Goal: Task Accomplishment & Management: Manage account settings

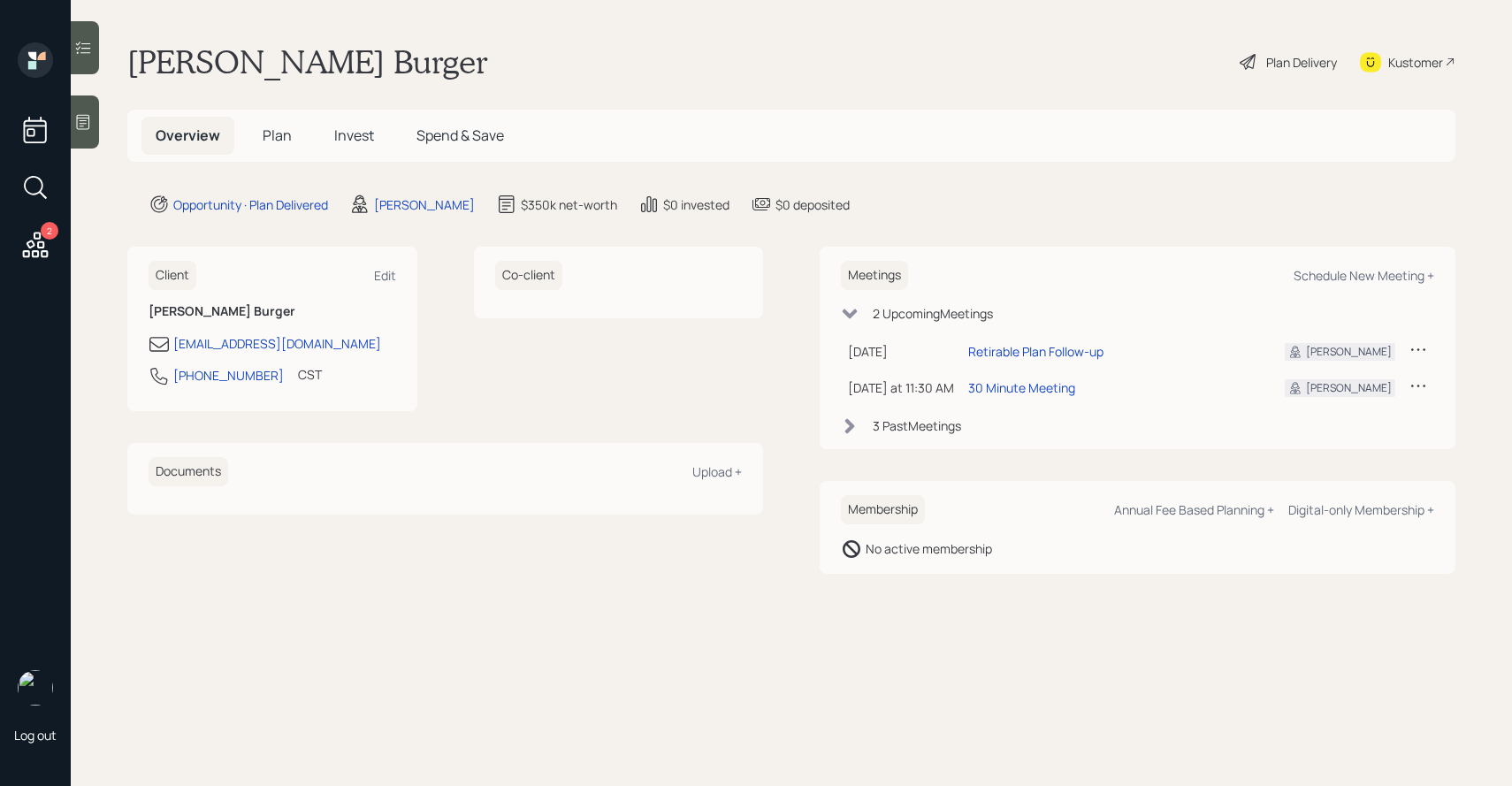
click at [280, 137] on span "Plan" at bounding box center [278, 135] width 30 height 20
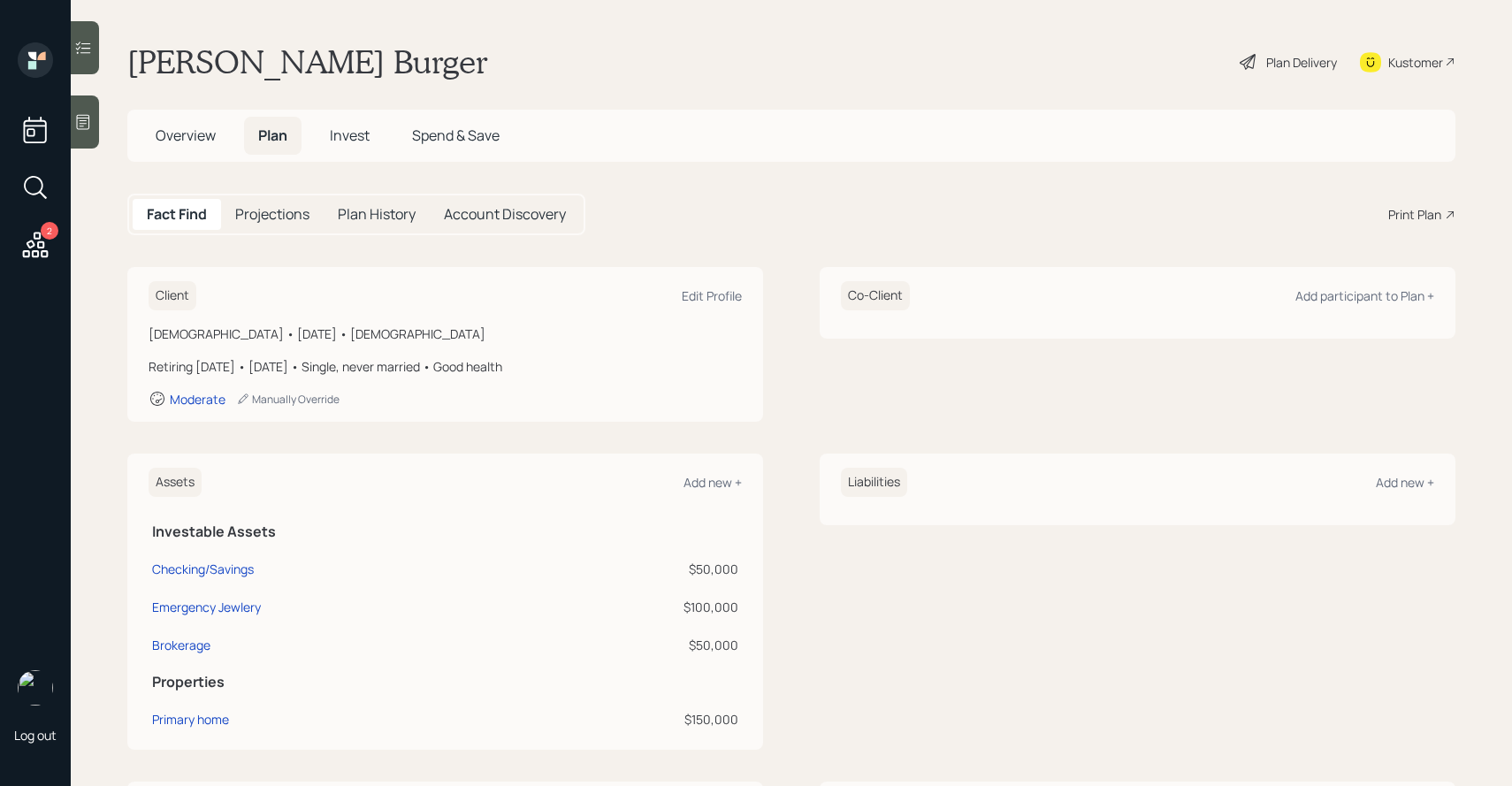
click at [1394, 212] on div "Print Plan" at bounding box center [1414, 214] width 53 height 19
click at [1262, 61] on div "Plan Delivery" at bounding box center [1288, 61] width 101 height 39
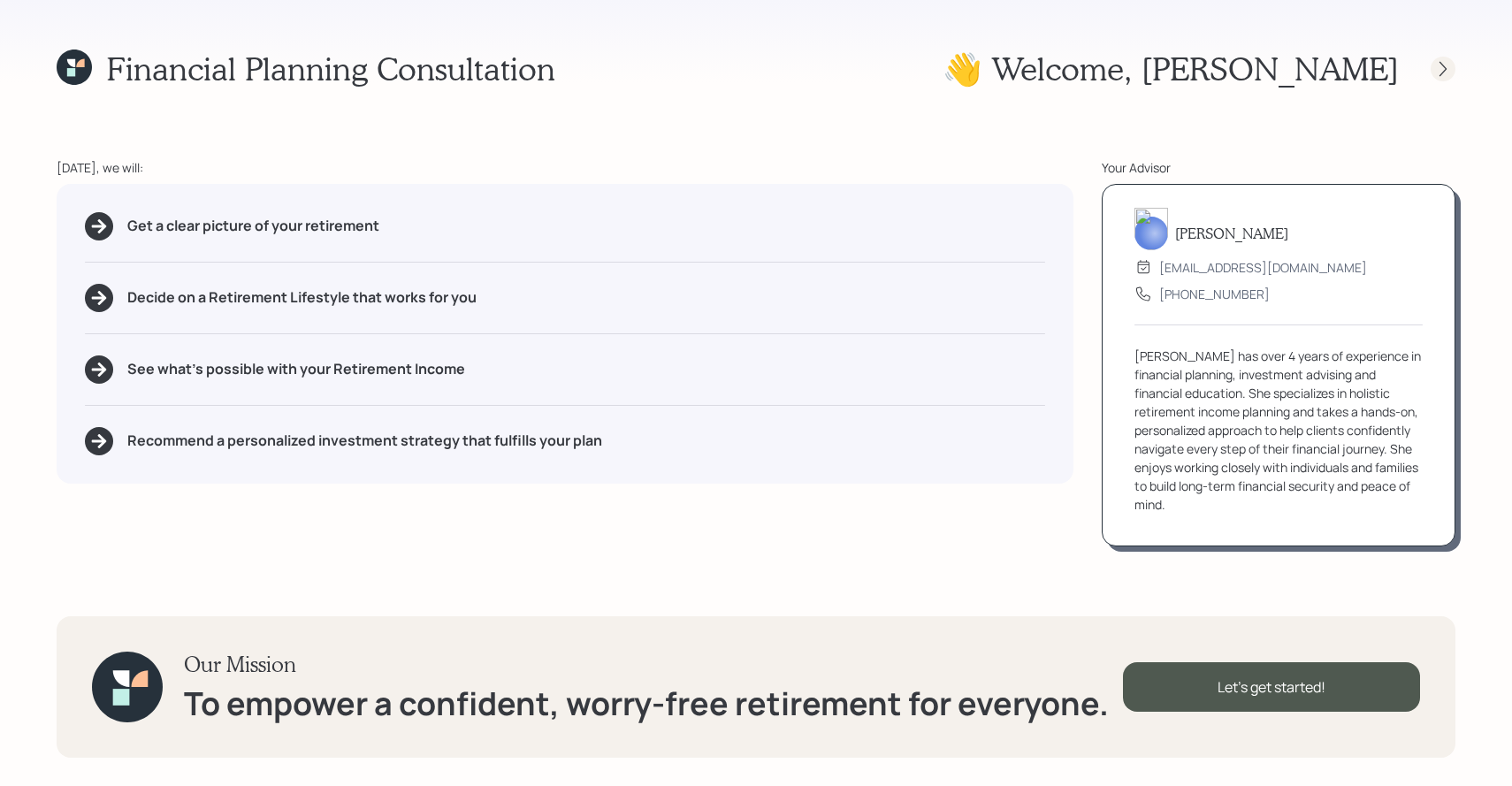
click at [1437, 65] on icon at bounding box center [1443, 69] width 18 height 18
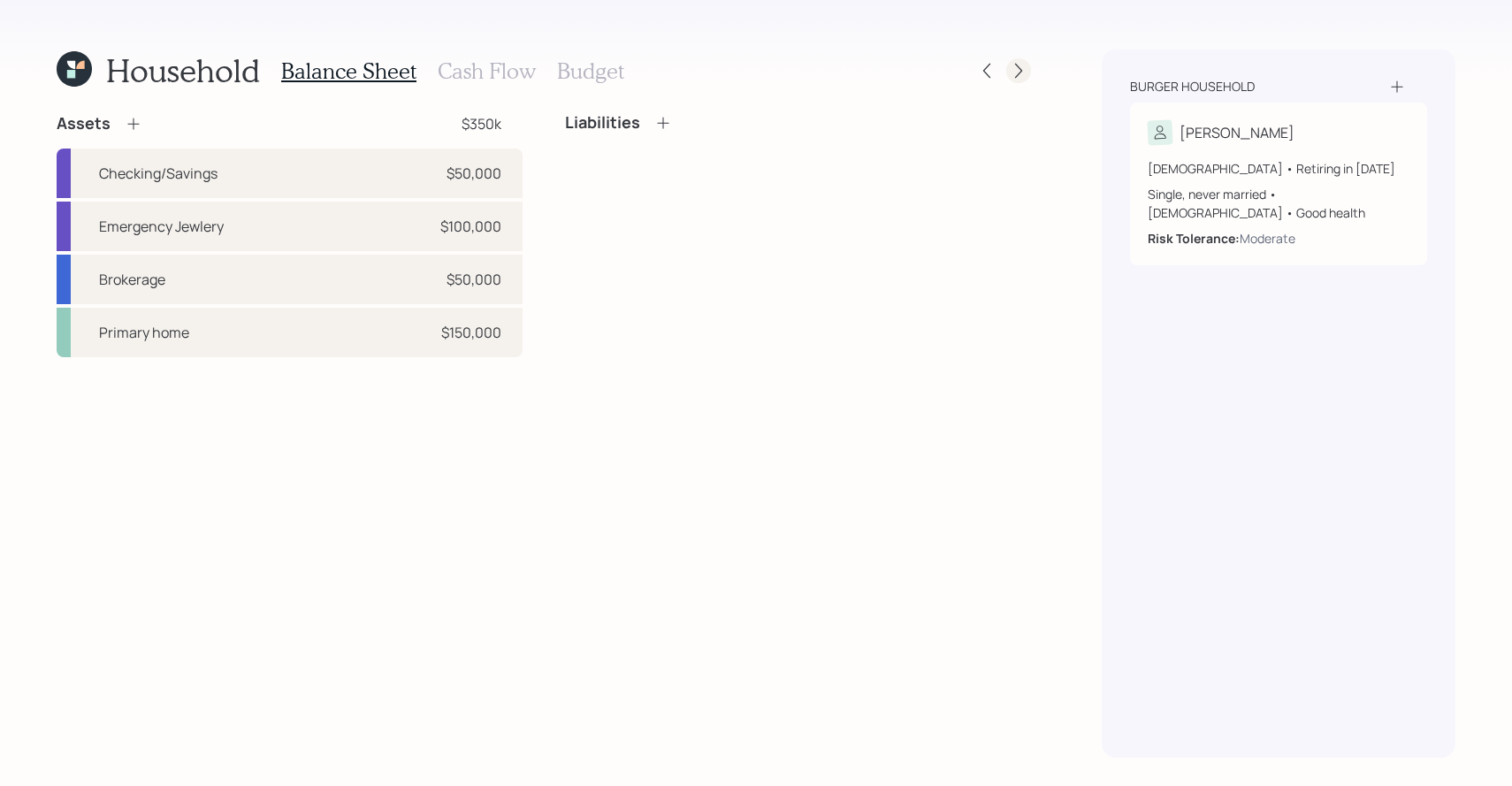
click at [1017, 63] on icon at bounding box center [1018, 71] width 18 height 18
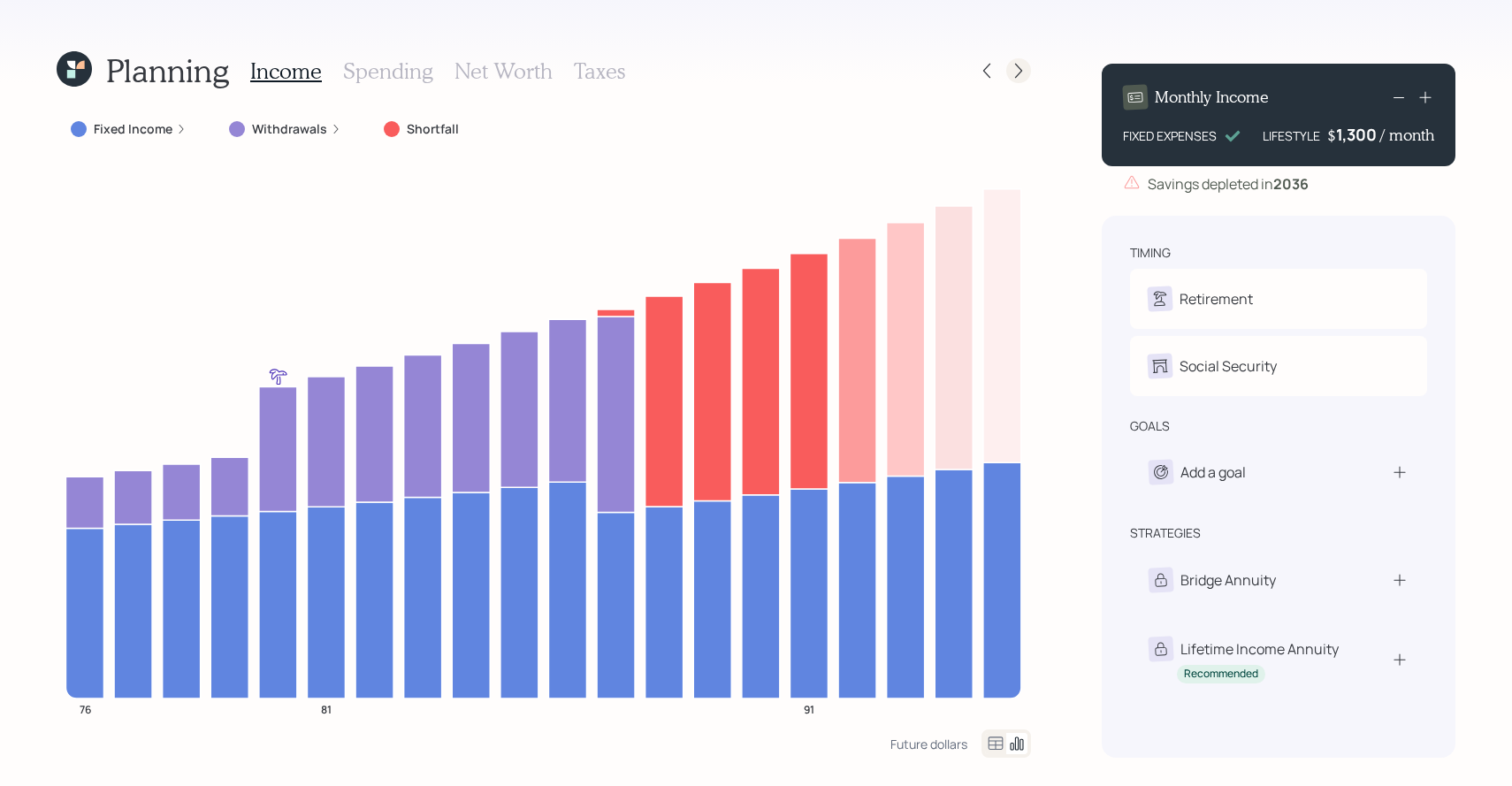
click at [1022, 70] on icon at bounding box center [1018, 71] width 18 height 18
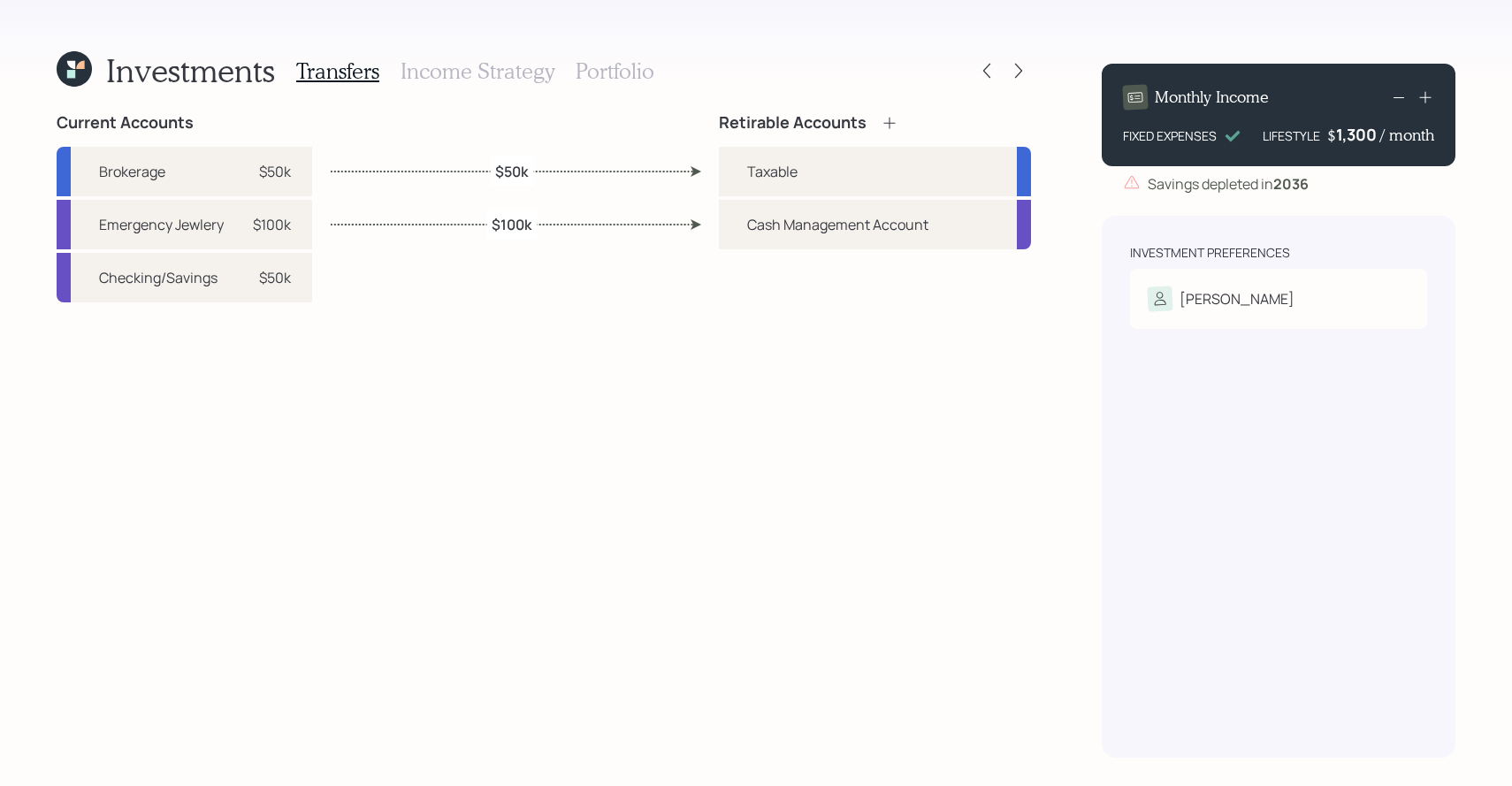
click at [484, 64] on h3 "Income Strategy" at bounding box center [478, 71] width 154 height 26
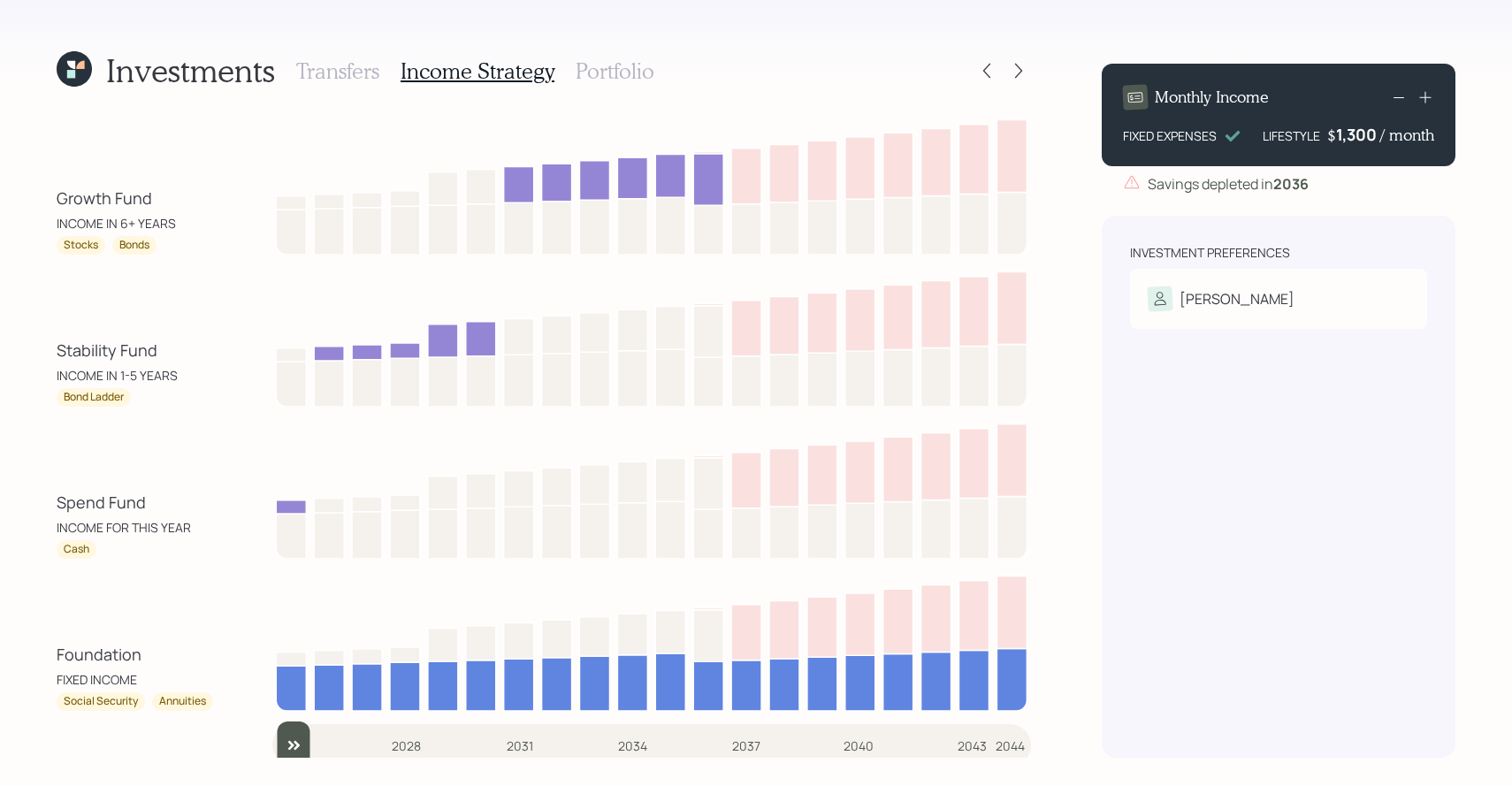
click at [620, 65] on h3 "Portfolio" at bounding box center [615, 71] width 79 height 26
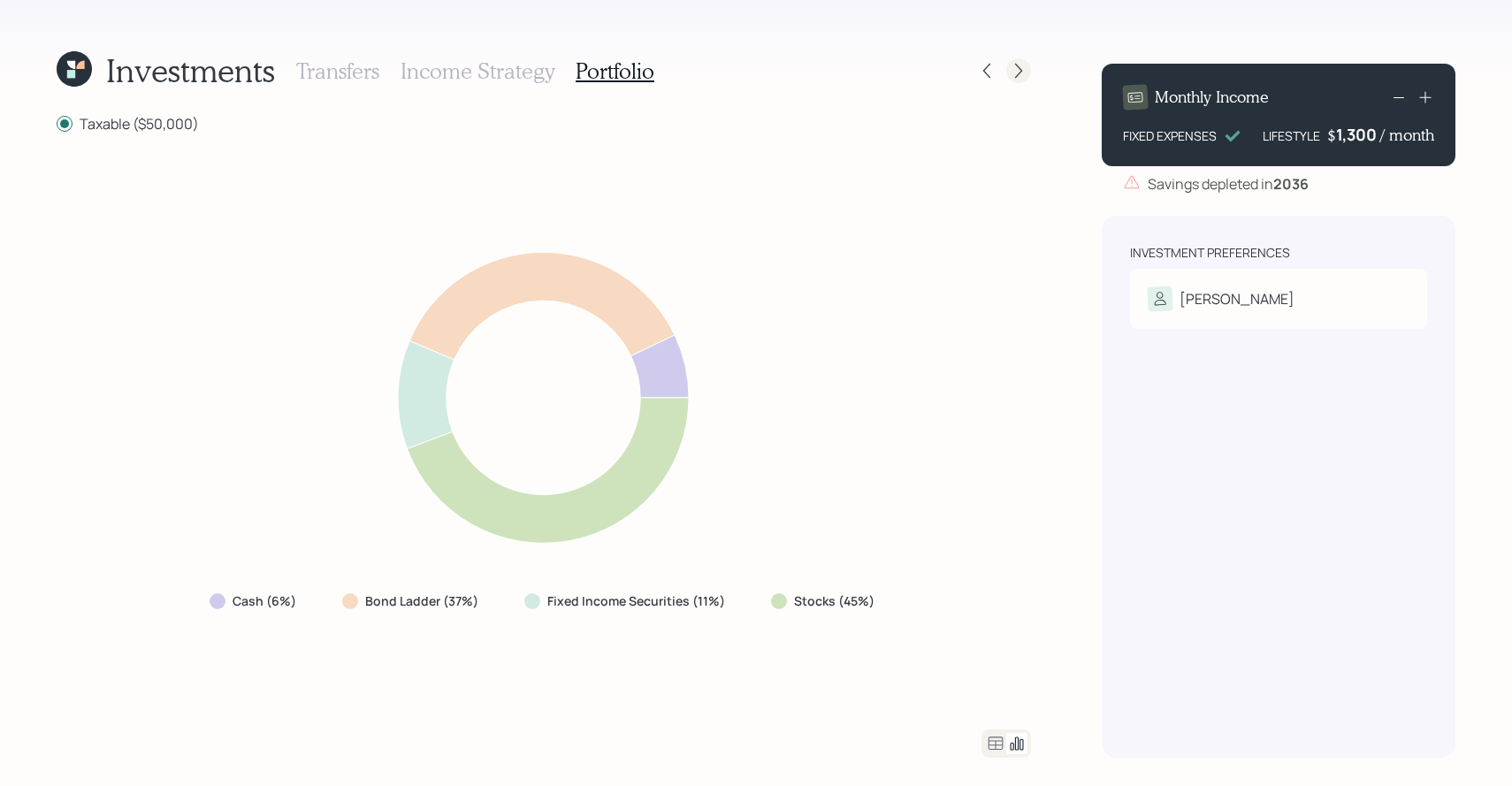
click at [1015, 79] on icon at bounding box center [1018, 71] width 18 height 18
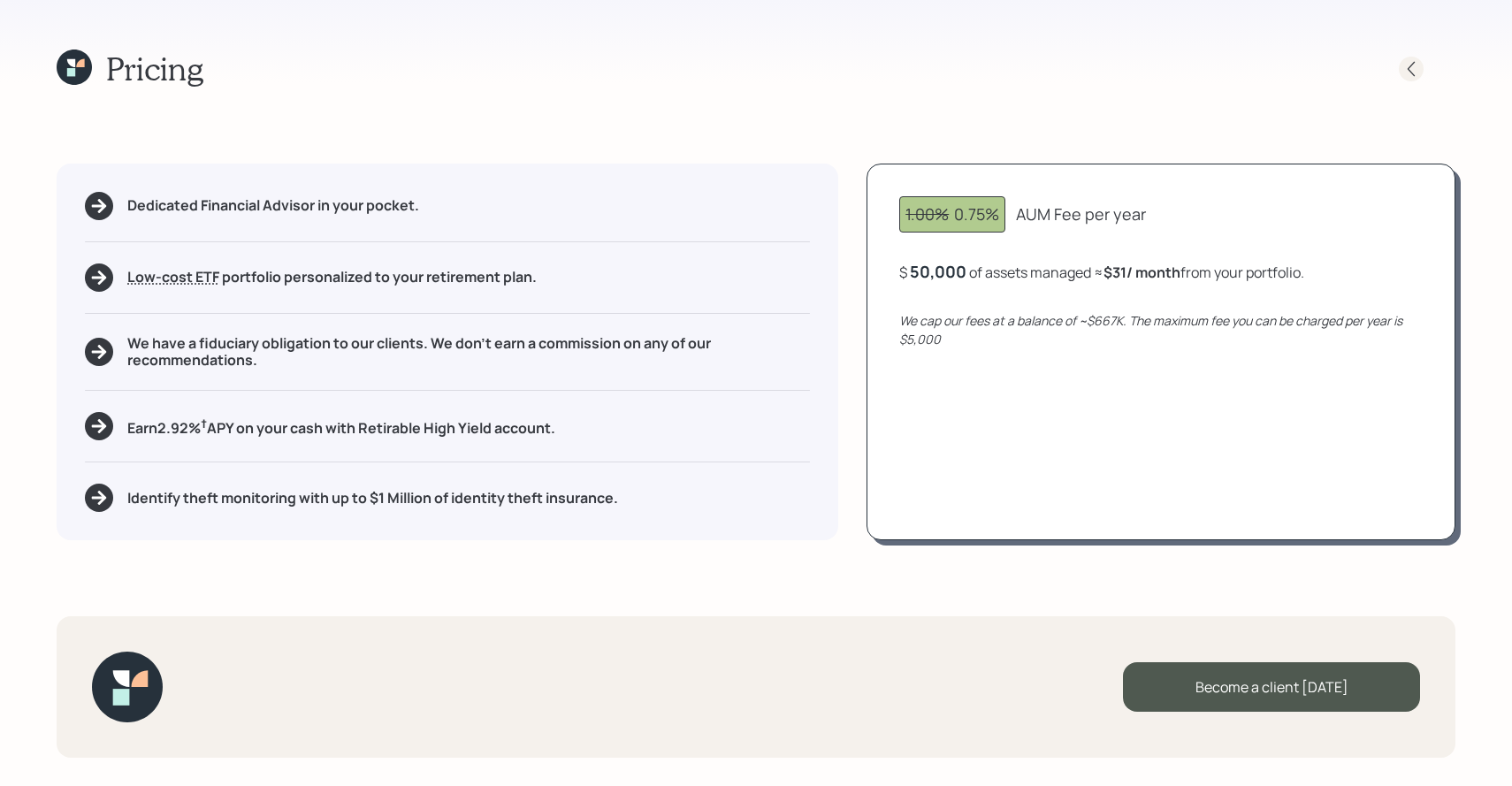
click at [1401, 63] on div at bounding box center [1410, 68] width 25 height 25
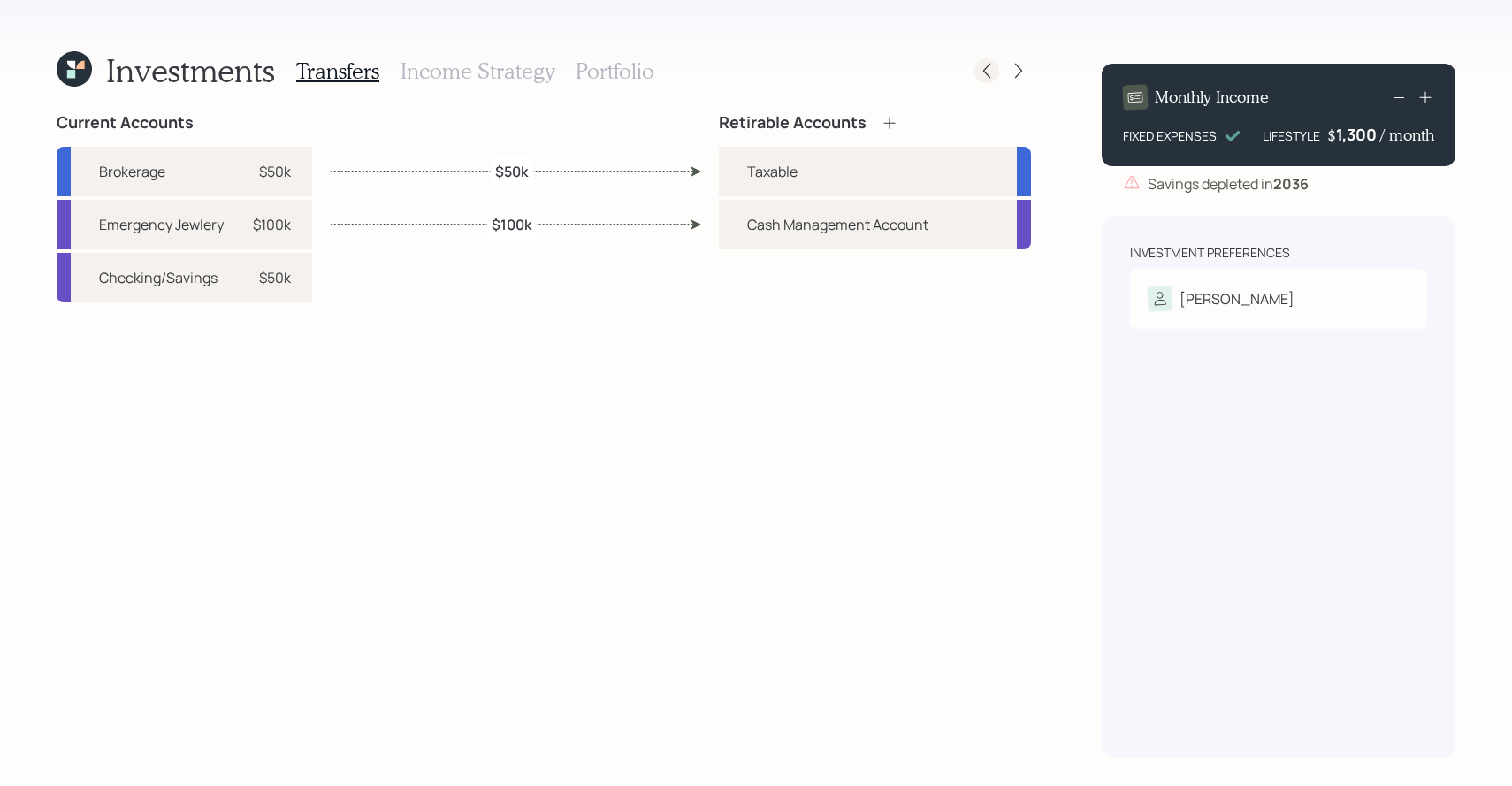
click at [990, 63] on icon at bounding box center [987, 71] width 18 height 18
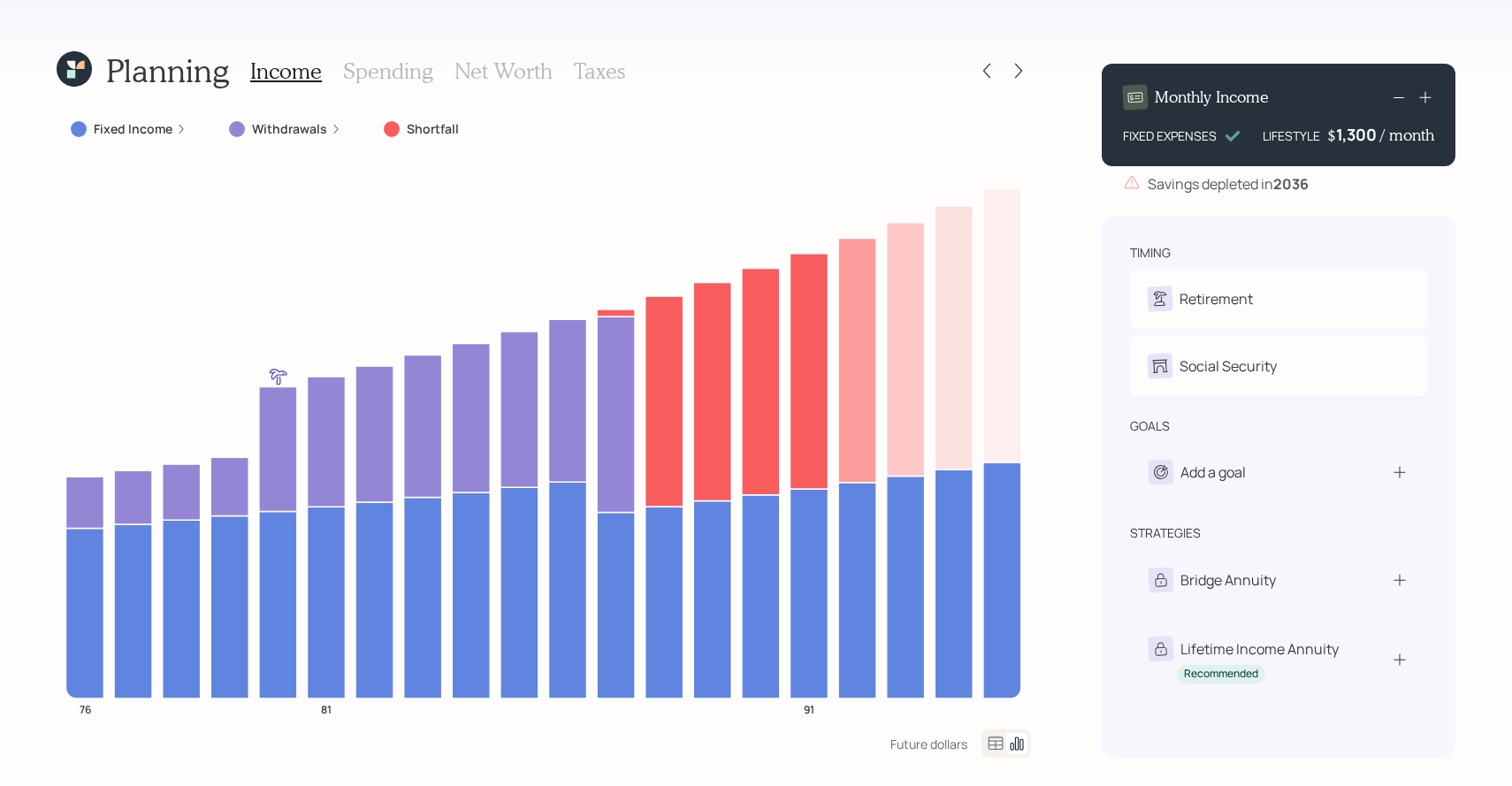
click at [100, 62] on div "Planning" at bounding box center [142, 70] width 173 height 38
click at [79, 66] on icon at bounding box center [80, 65] width 8 height 8
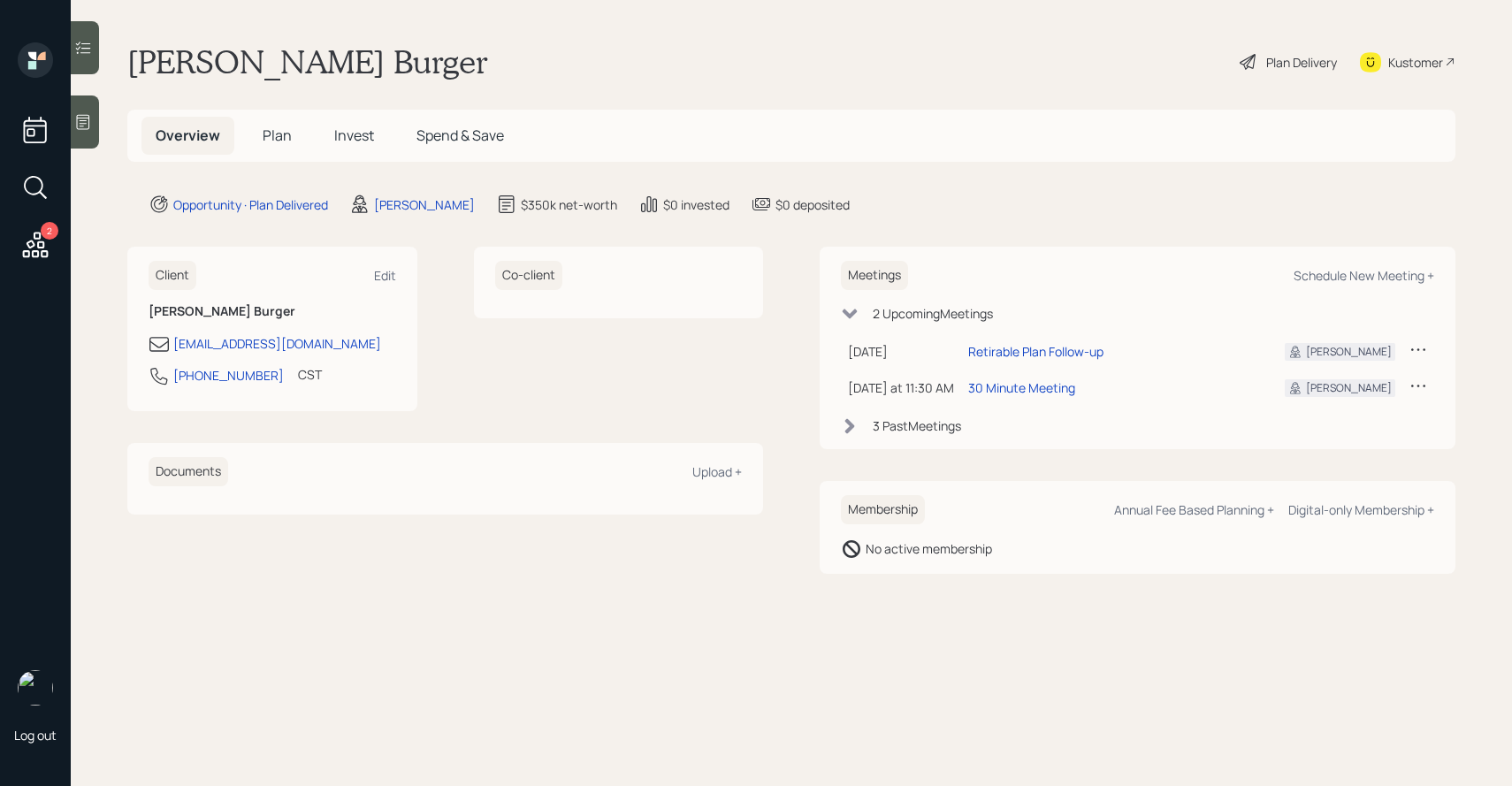
click at [290, 142] on h5 "Plan" at bounding box center [278, 135] width 57 height 38
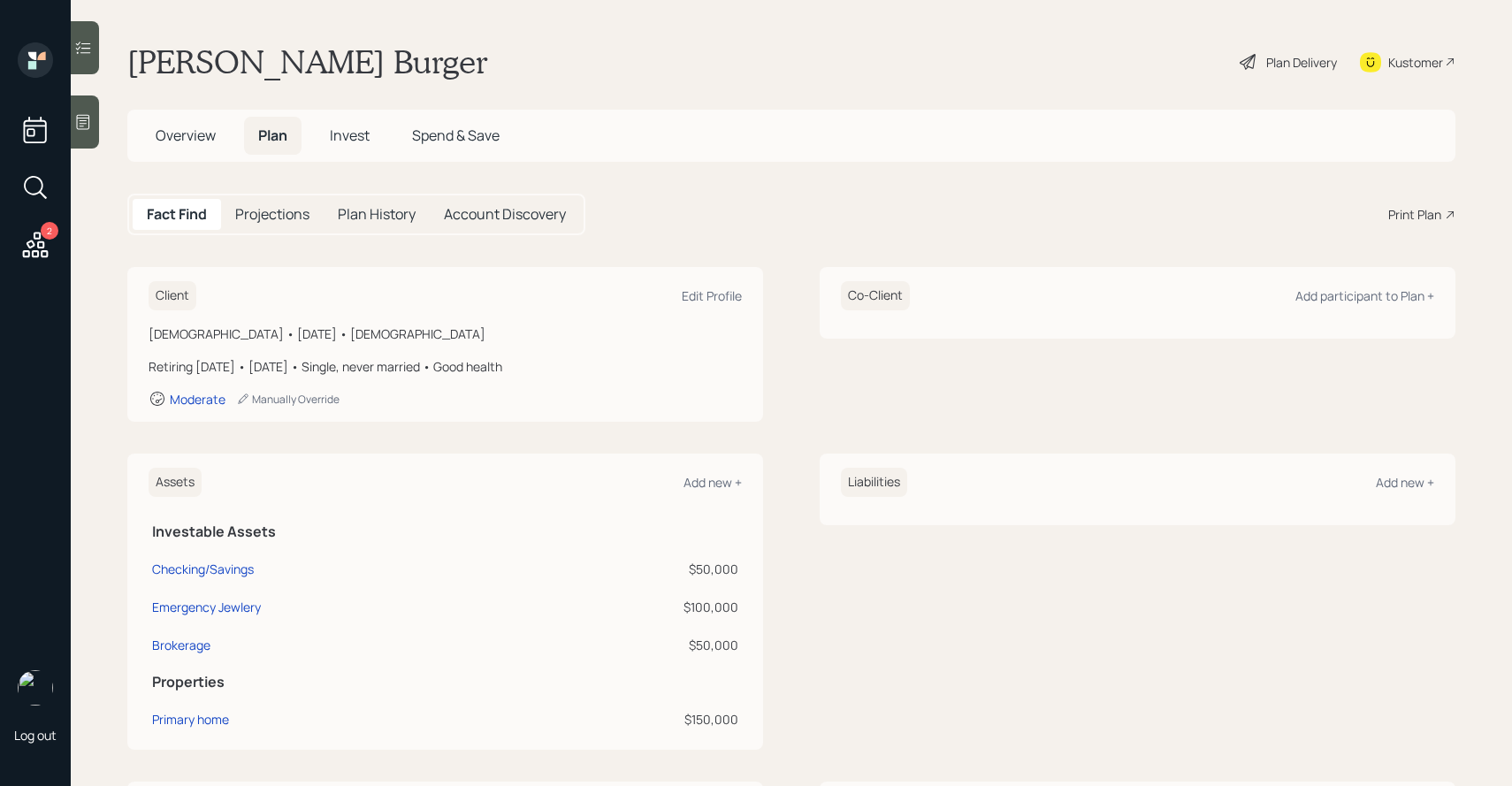
click at [334, 141] on span "Invest" at bounding box center [350, 135] width 40 height 20
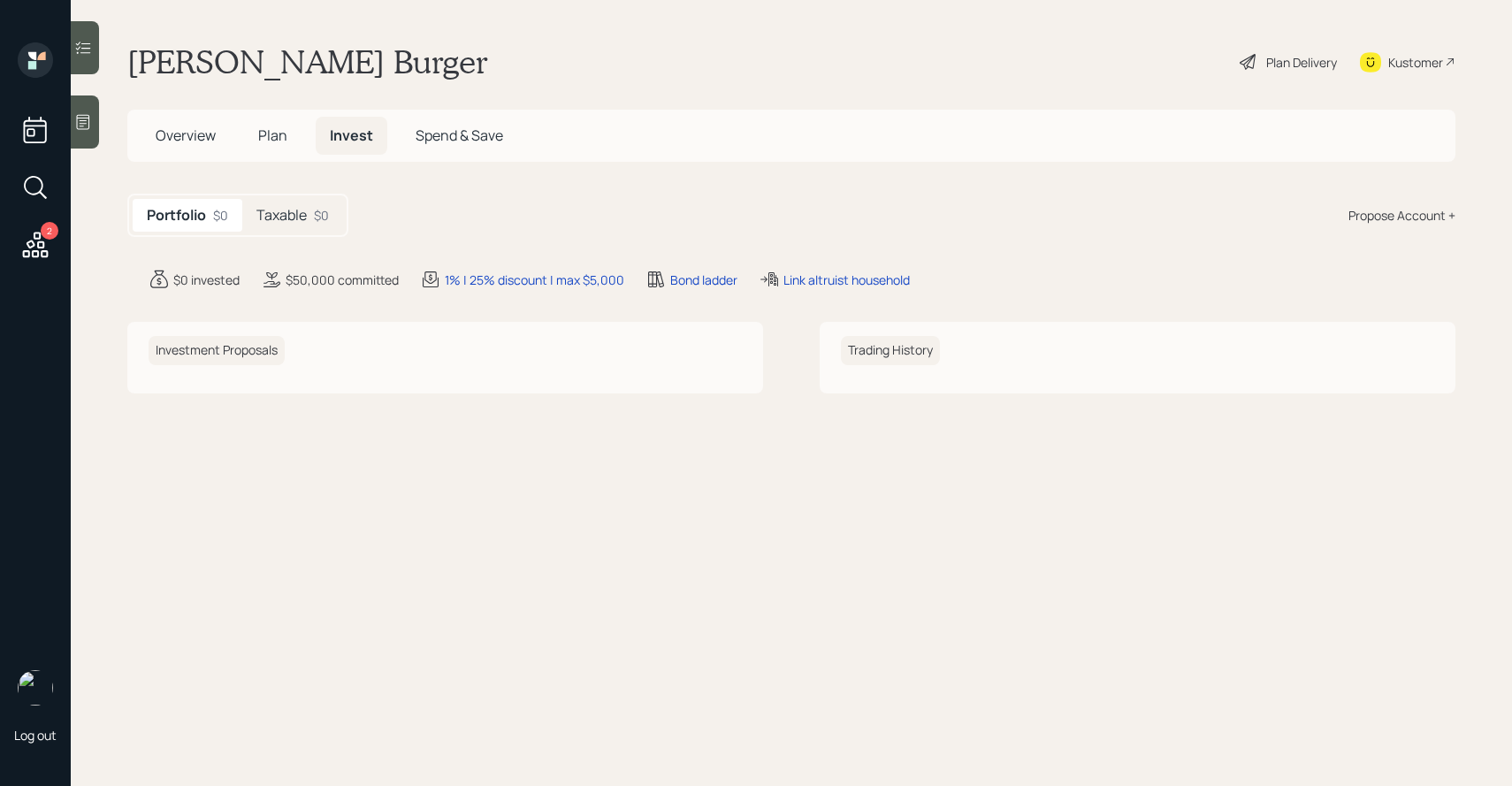
click at [310, 215] on div "Taxable $0" at bounding box center [292, 214] width 101 height 33
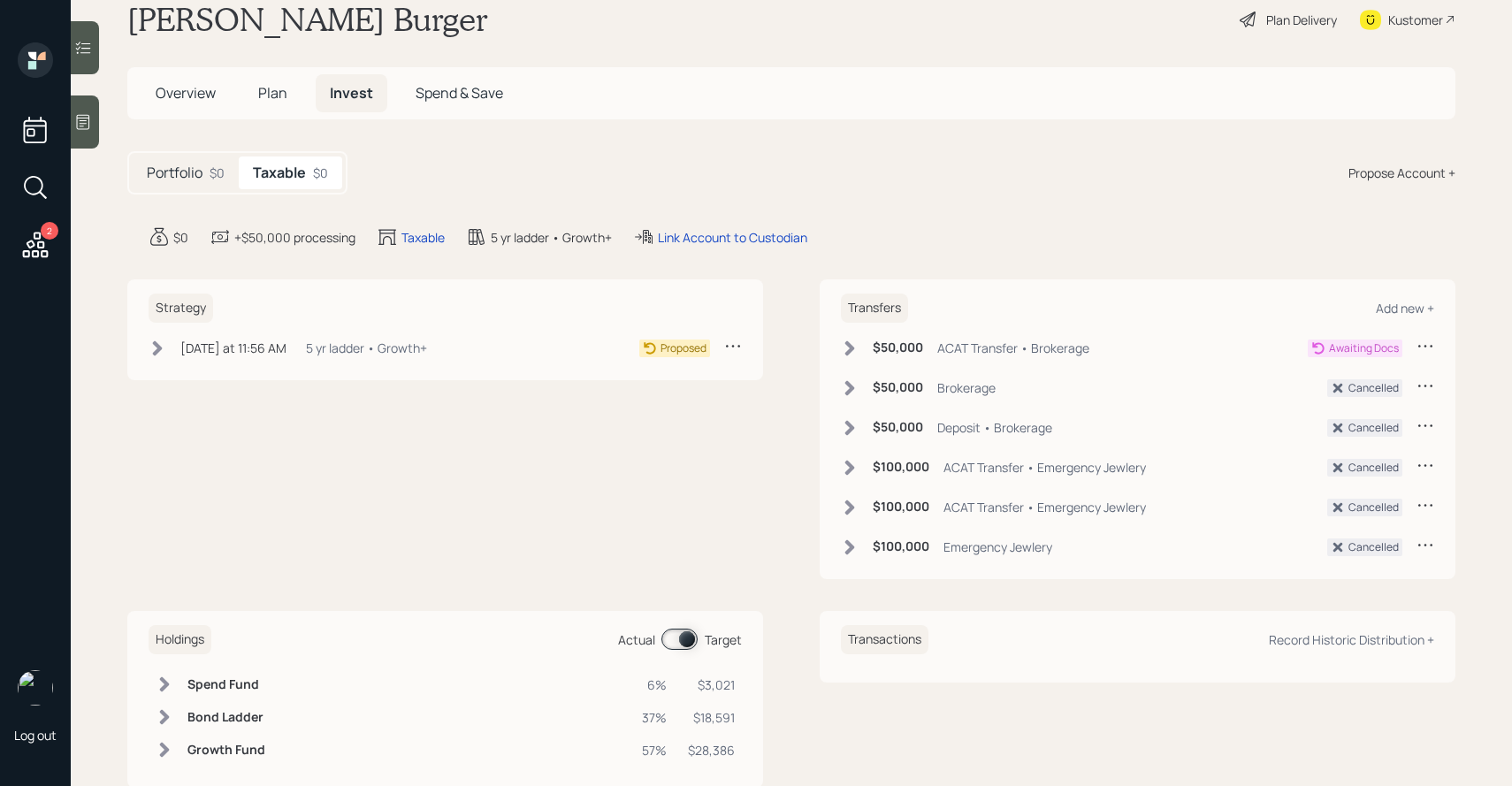
scroll to position [62, 0]
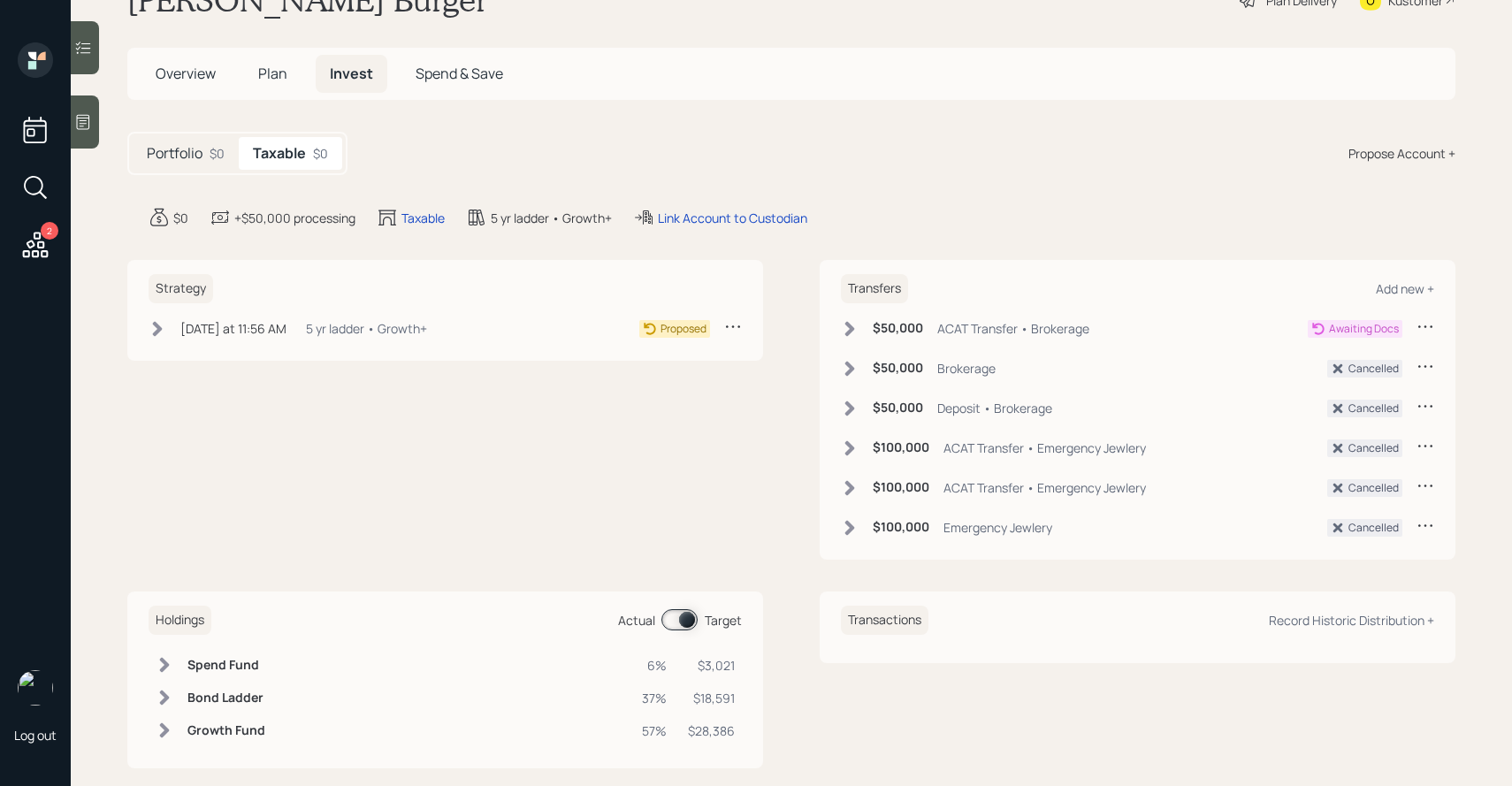
click at [847, 376] on div "$50,000 Brokerage" at bounding box center [917, 368] width 155 height 22
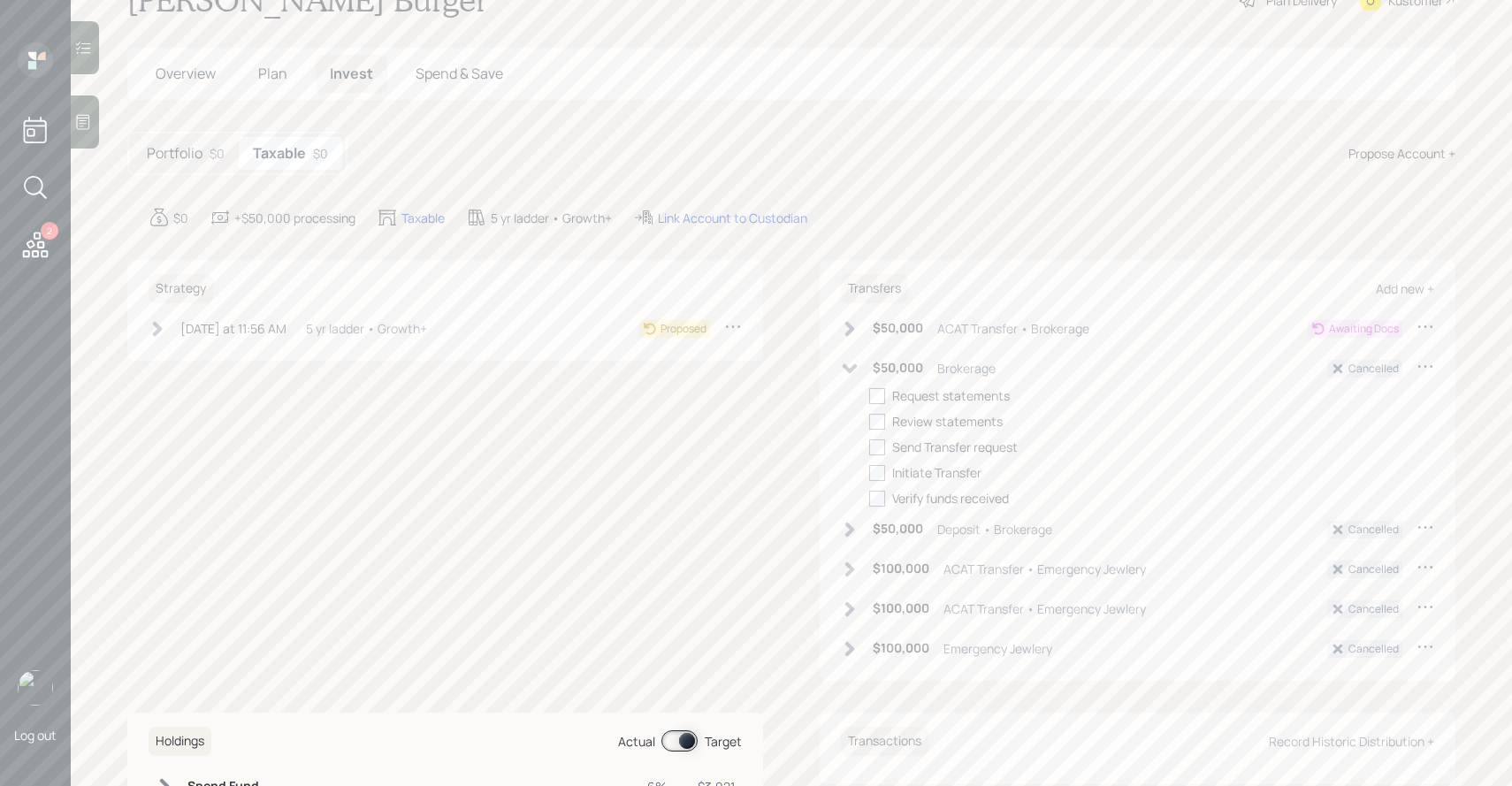
click at [847, 376] on div "$50,000 Brokerage" at bounding box center [917, 368] width 155 height 22
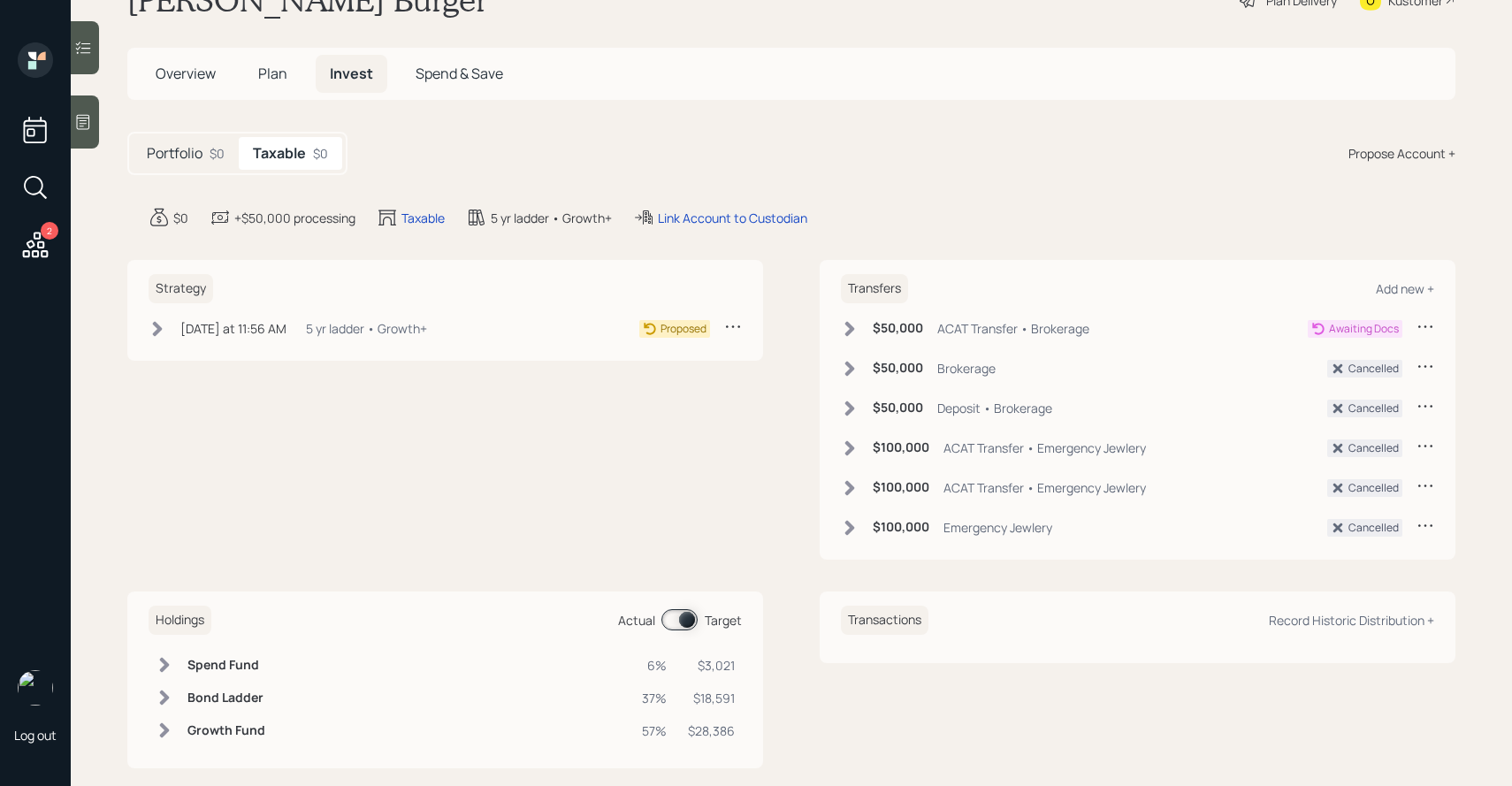
click at [847, 396] on div "$50,000 ACAT Transfer • Brokerage Awaiting Docs $50,000 Brokerage Cancelled $50…" at bounding box center [1137, 431] width 594 height 228
click at [847, 406] on icon at bounding box center [850, 408] width 10 height 15
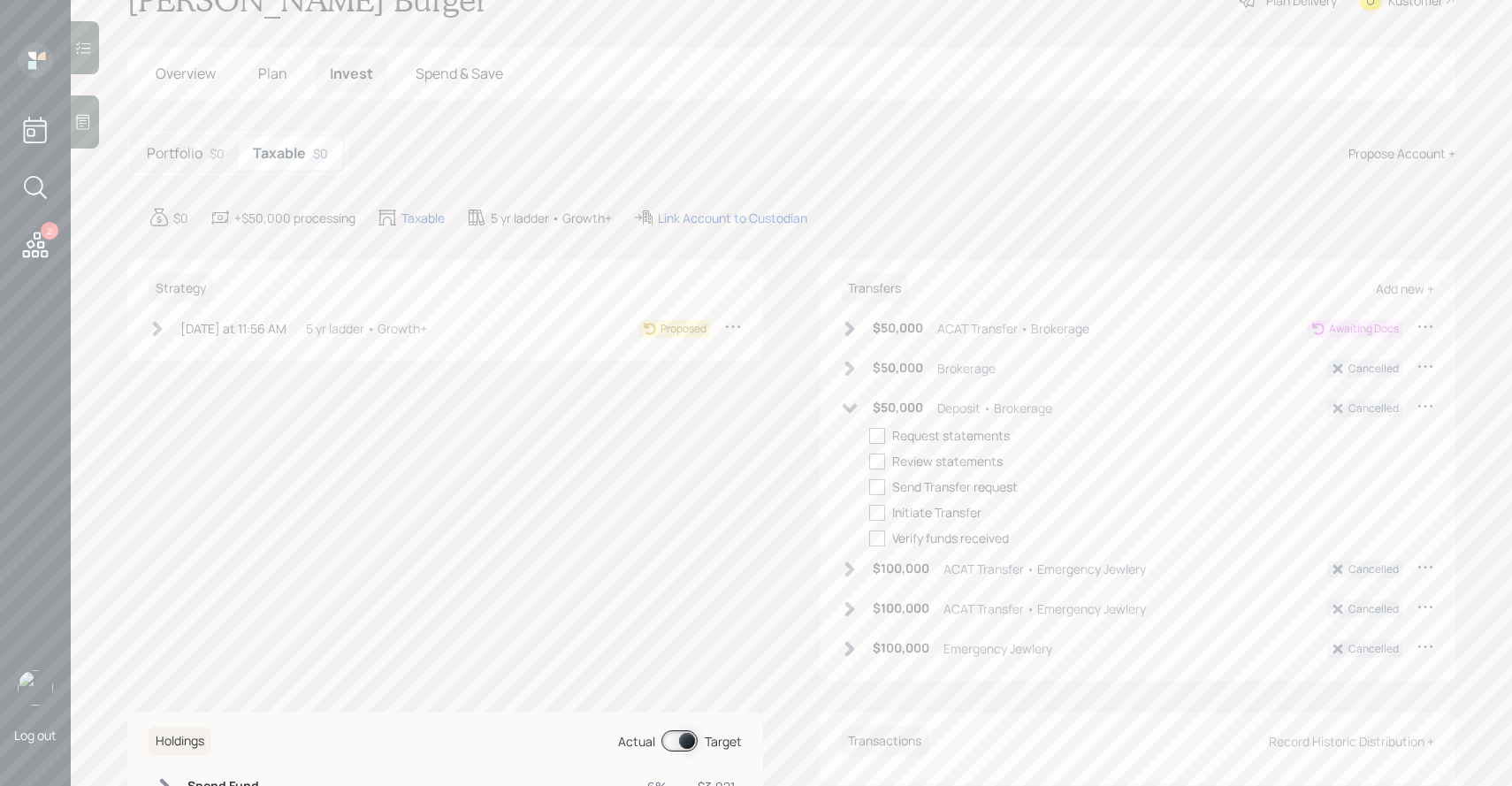
click at [847, 406] on icon at bounding box center [849, 409] width 18 height 18
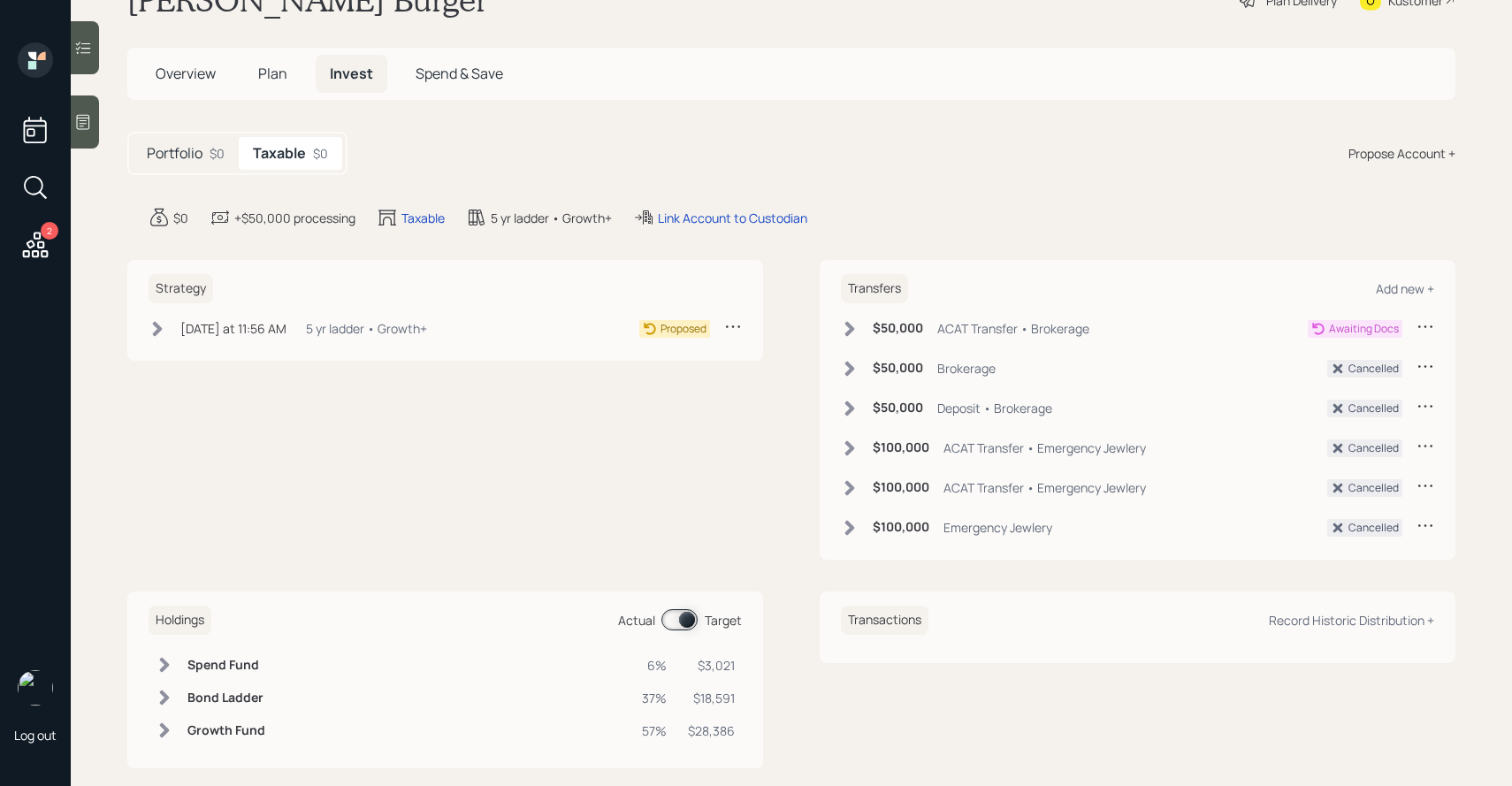
click at [855, 332] on icon at bounding box center [849, 329] width 18 height 18
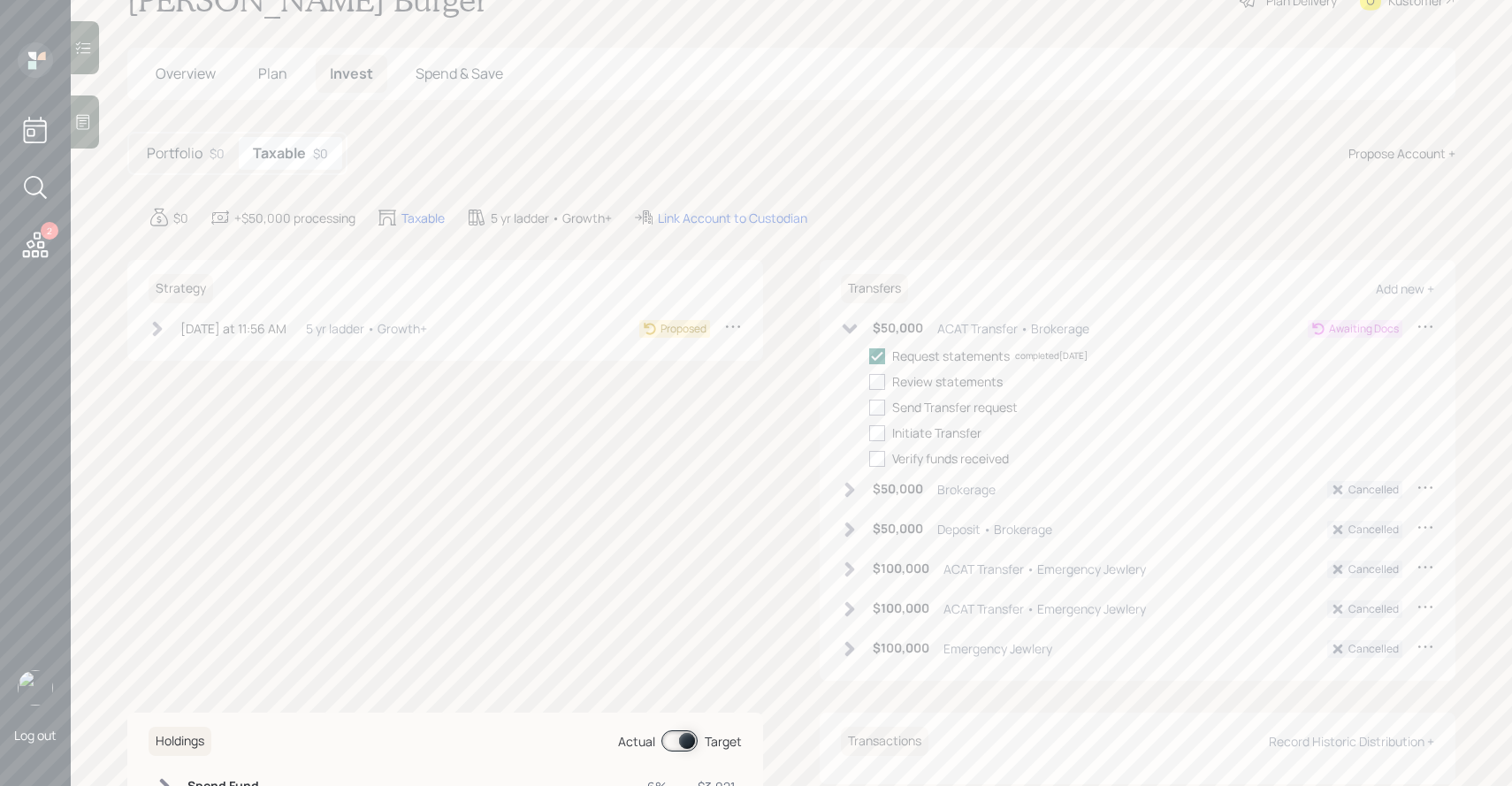
click at [855, 332] on icon at bounding box center [849, 329] width 18 height 18
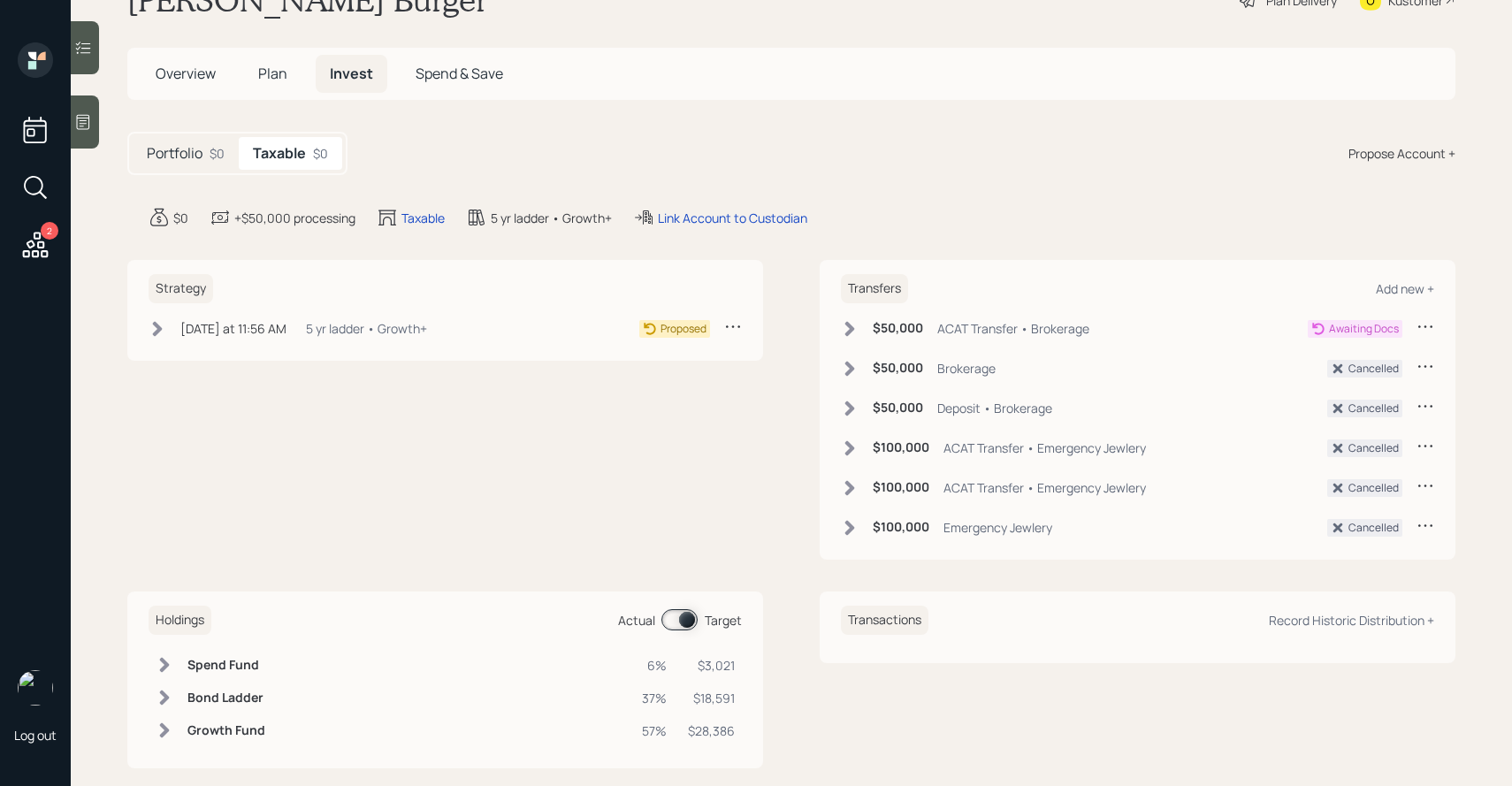
click at [275, 76] on span "Plan" at bounding box center [273, 73] width 30 height 20
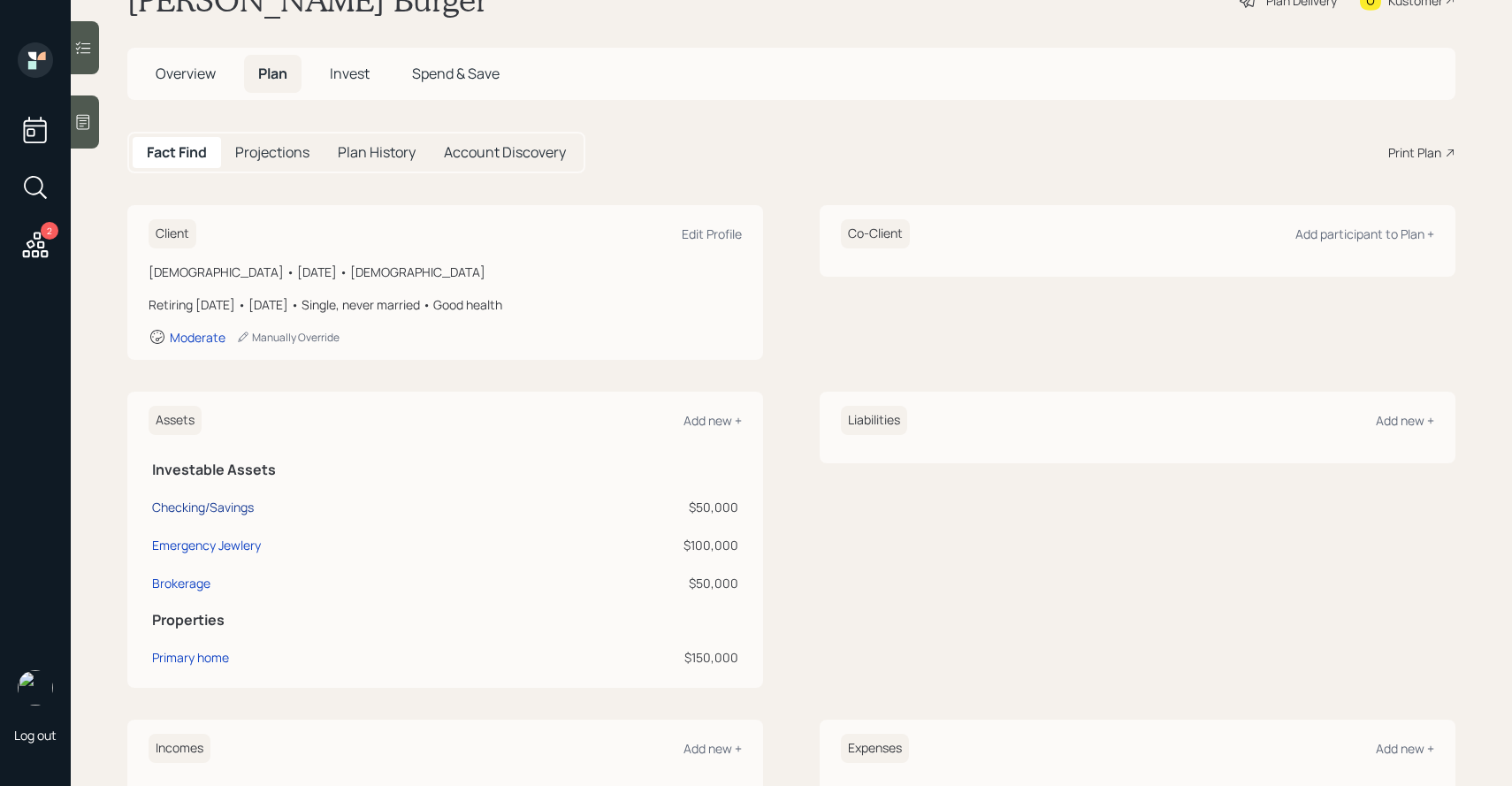
click at [223, 507] on div "Checking/Savings" at bounding box center [202, 507] width 102 height 19
select select "cash"
click at [222, 544] on div "Emergency Jewlery" at bounding box center [206, 544] width 109 height 19
select select "emergency_fund"
click at [199, 570] on td "Brokerage" at bounding box center [341, 580] width 386 height 38
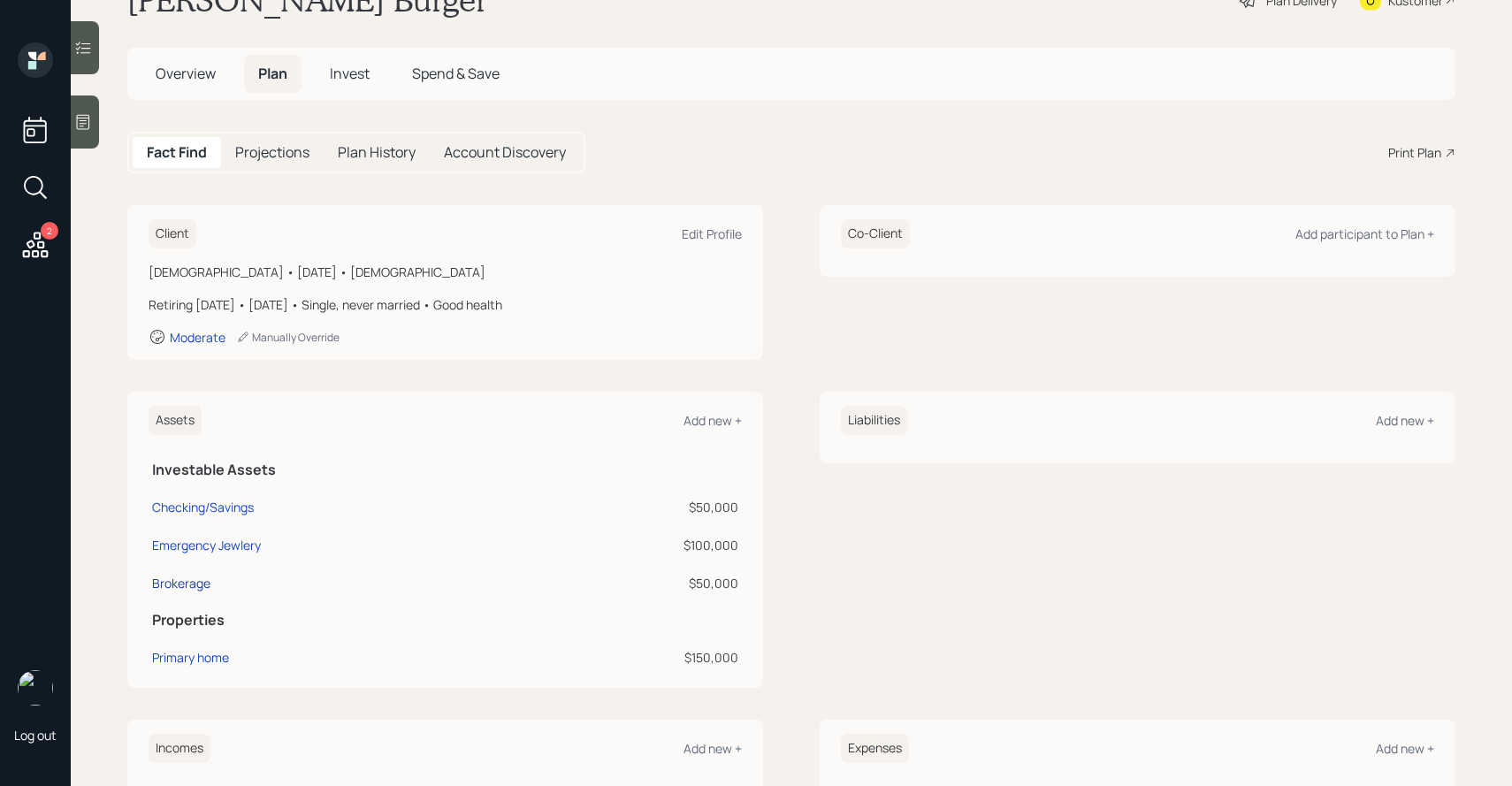
click at [199, 580] on div "Brokerage" at bounding box center [181, 583] width 58 height 19
select select "taxable"
select select "aggressive"
click at [353, 80] on span "Invest" at bounding box center [350, 73] width 40 height 20
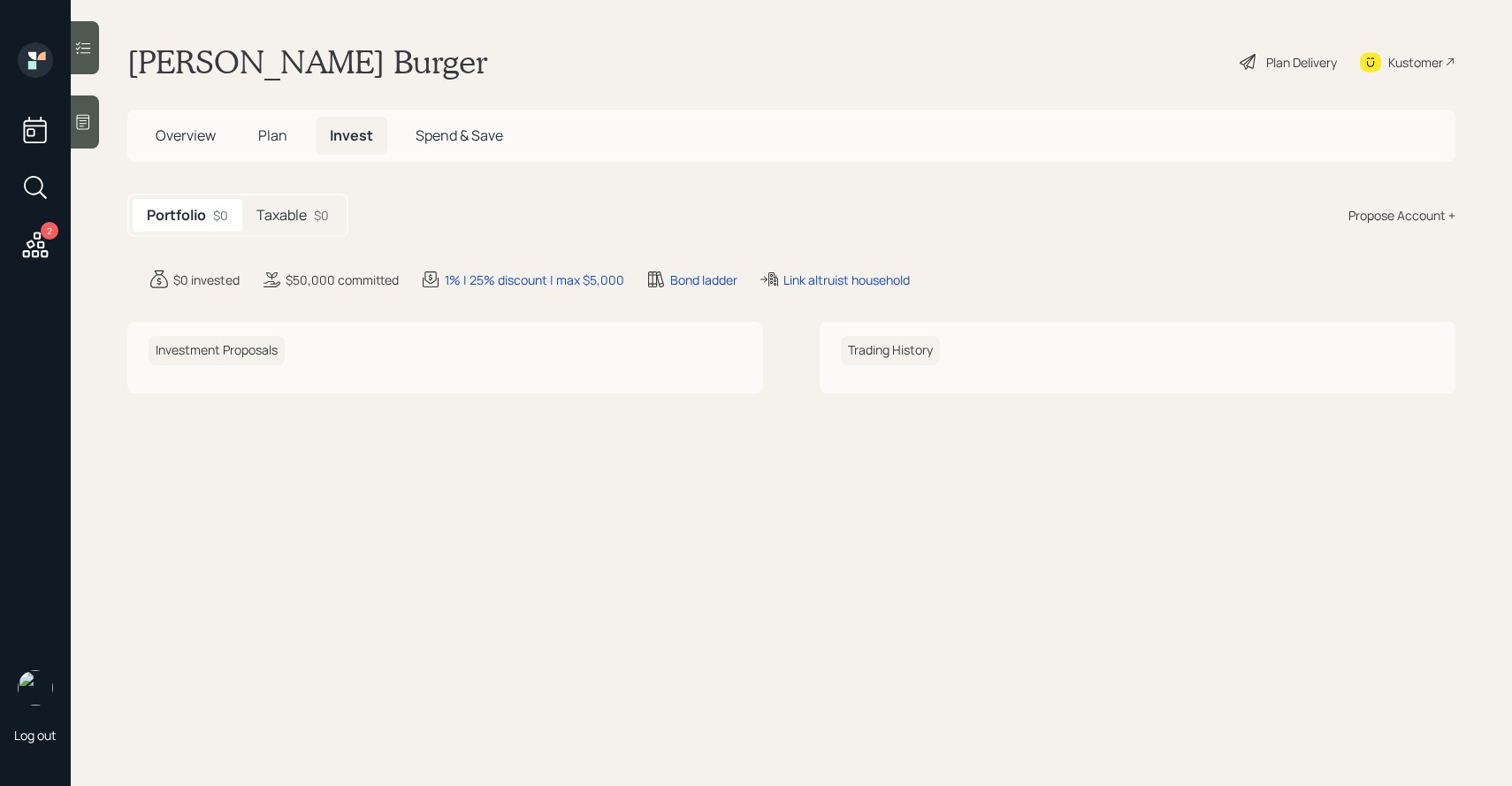
click at [310, 215] on div "Taxable $0" at bounding box center [292, 214] width 101 height 33
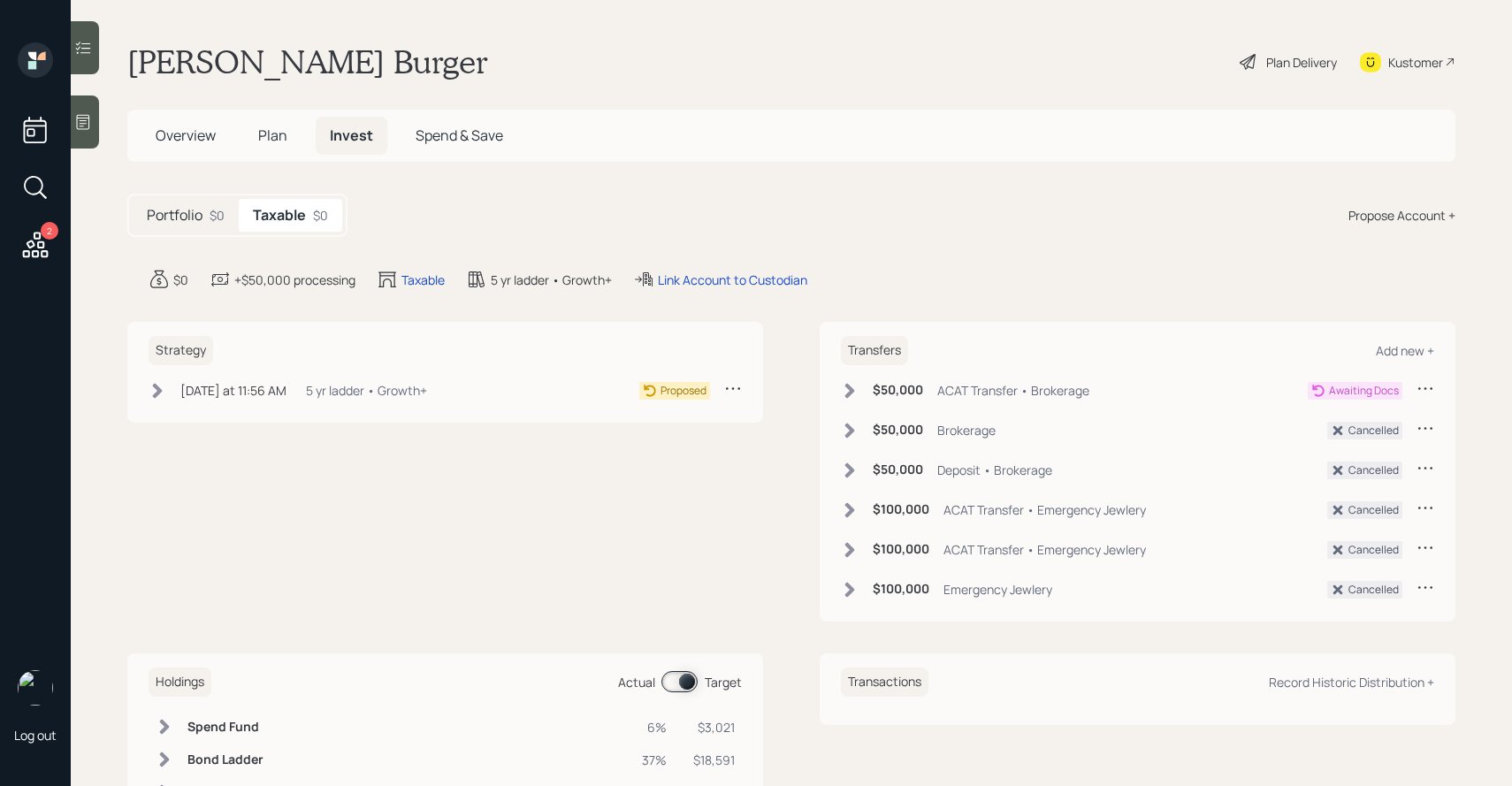
click at [165, 390] on icon at bounding box center [157, 391] width 18 height 18
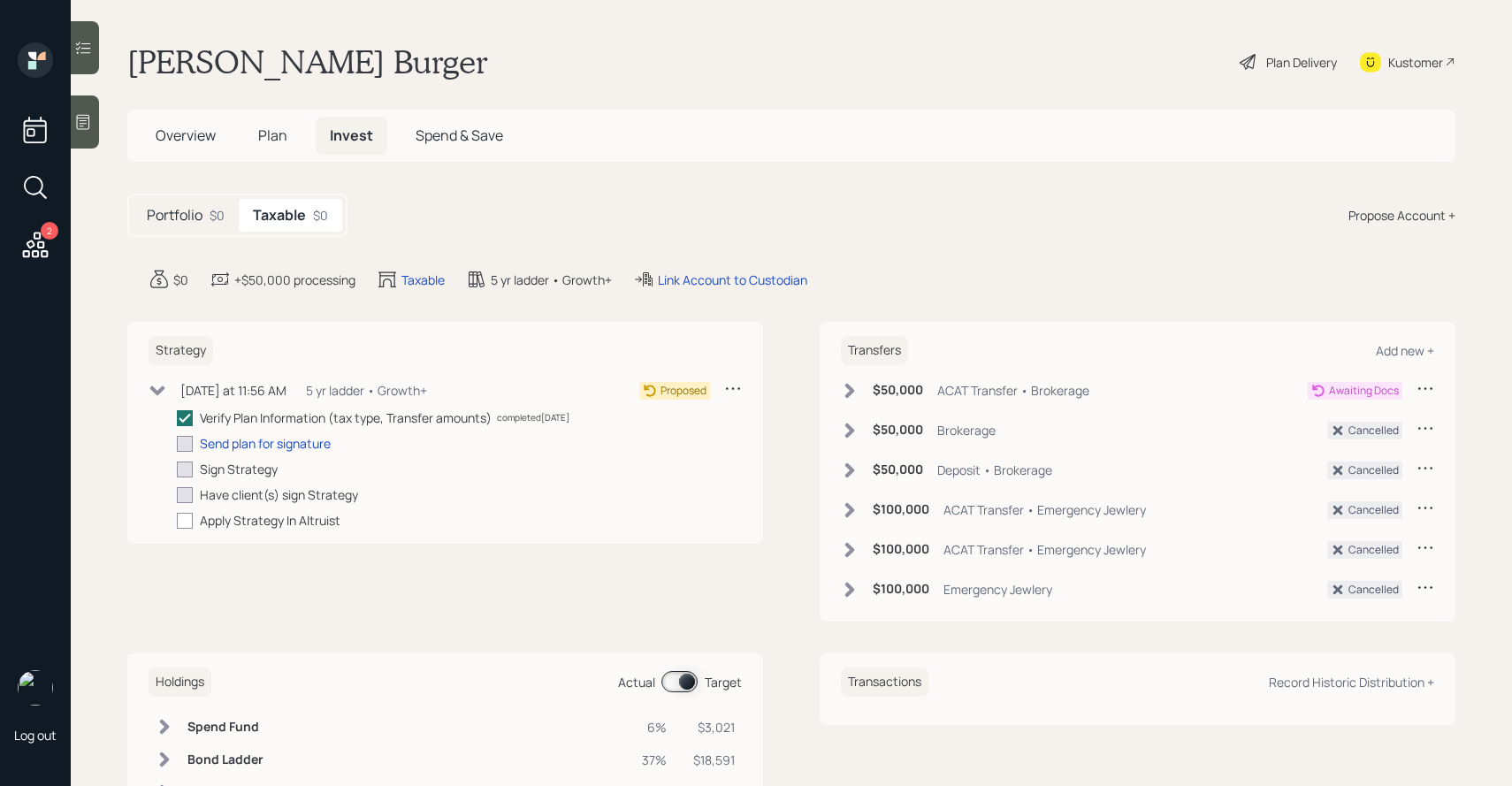
click at [165, 390] on icon at bounding box center [157, 391] width 18 height 18
